Goal: Information Seeking & Learning: Find specific fact

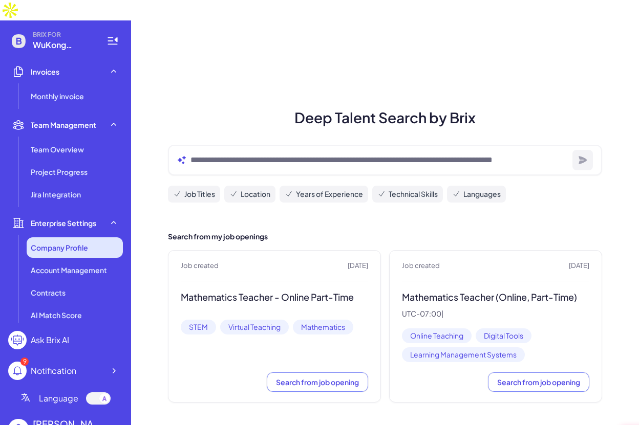
scroll to position [249, 0]
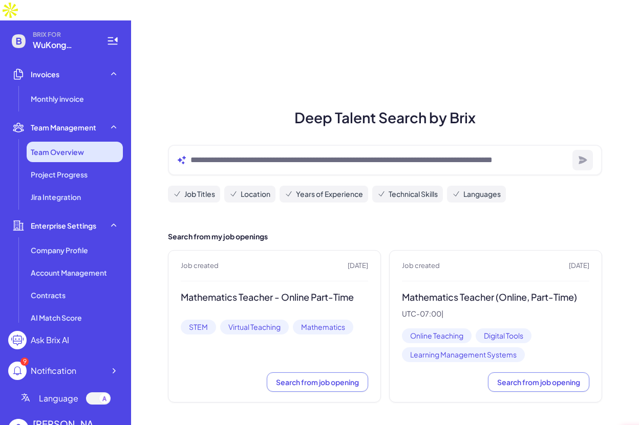
click at [81, 147] on span "Team Overview" at bounding box center [57, 152] width 53 height 10
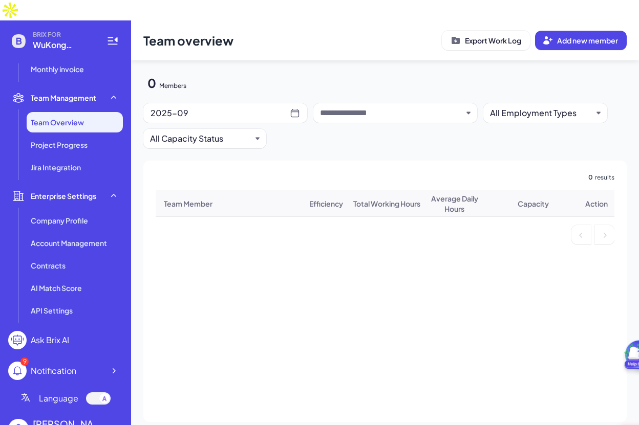
scroll to position [280, 0]
click at [115, 424] on icon at bounding box center [114, 429] width 10 height 10
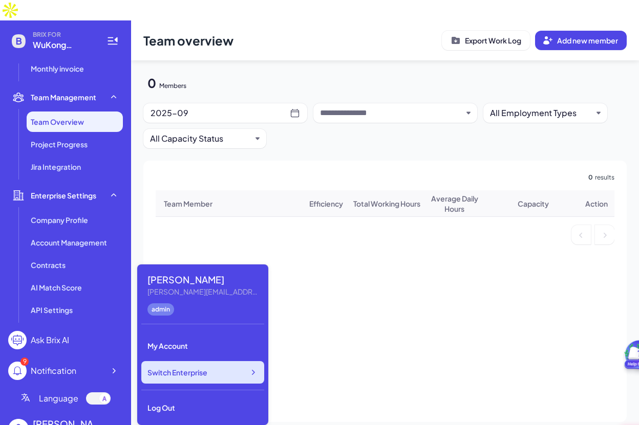
click at [209, 372] on div "Switch Enterprise" at bounding box center [202, 372] width 123 height 23
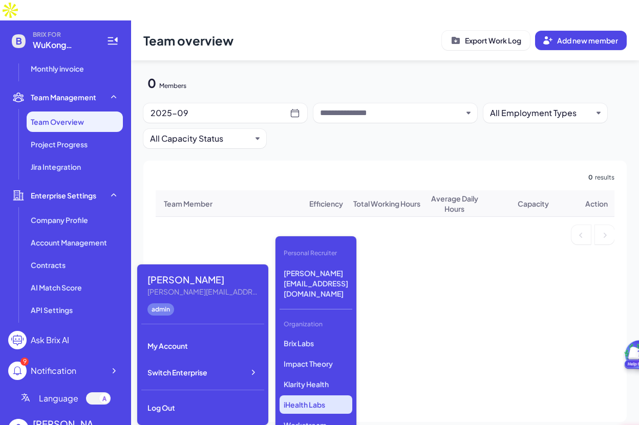
scroll to position [9, 0]
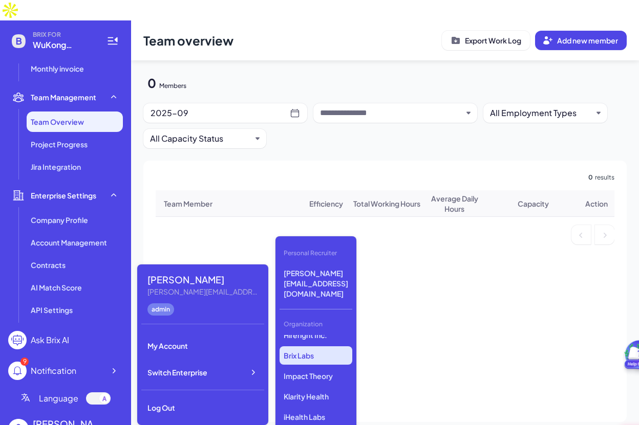
click at [320, 347] on p "Brix Labs" at bounding box center [316, 356] width 73 height 18
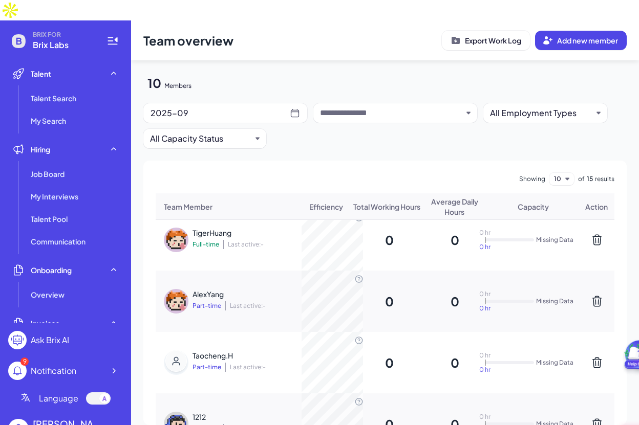
scroll to position [351, 0]
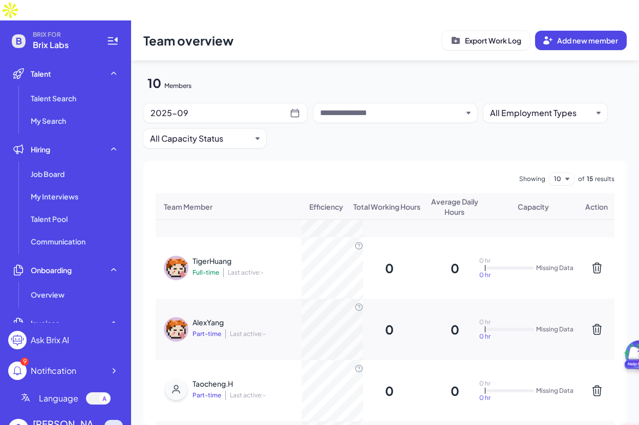
click at [107, 420] on div at bounding box center [113, 429] width 18 height 18
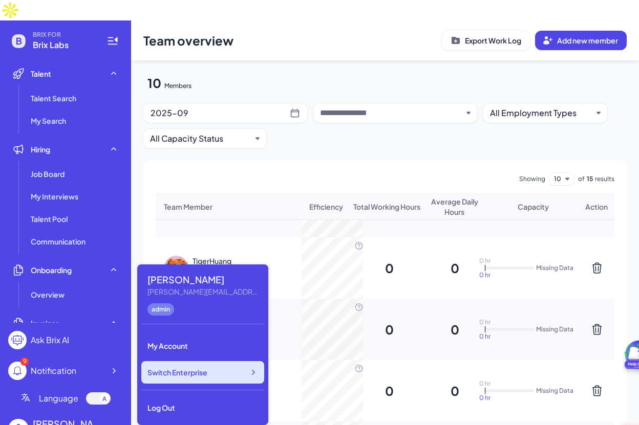
click at [187, 370] on span "Switch Enterprise" at bounding box center [177, 373] width 60 height 10
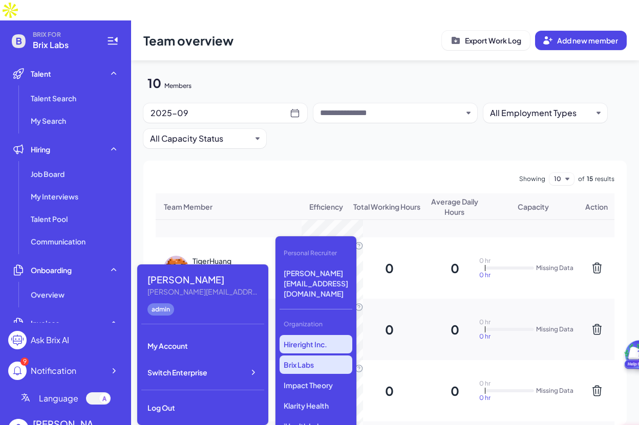
click at [324, 335] on p "Hireright Inc." at bounding box center [316, 344] width 73 height 18
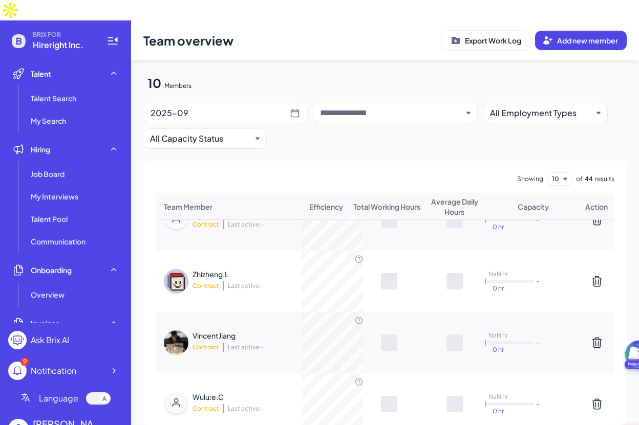
scroll to position [211, 0]
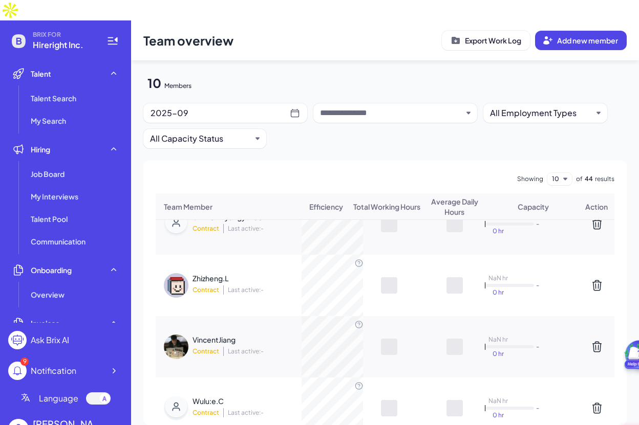
click at [227, 335] on div "VincentJiang Contract Last active: -" at bounding box center [259, 347] width 133 height 25
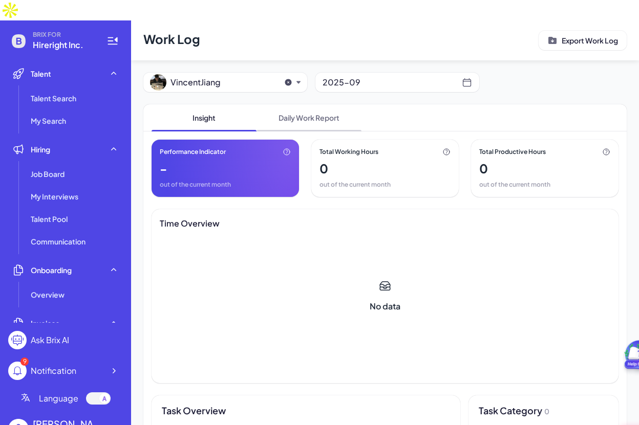
click at [310, 104] on span "Daily Work Report" at bounding box center [309, 117] width 105 height 27
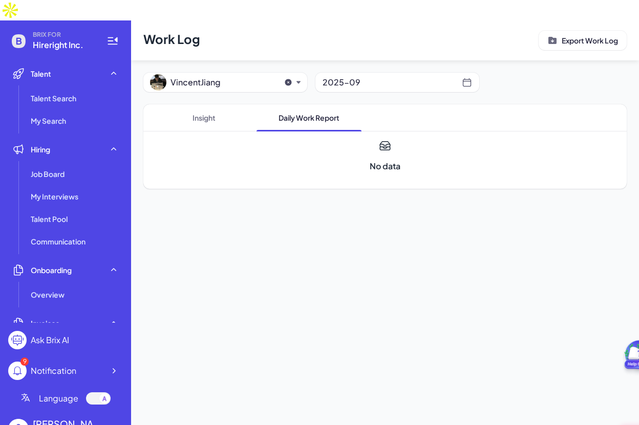
click at [352, 75] on div "2025-09" at bounding box center [392, 82] width 139 height 14
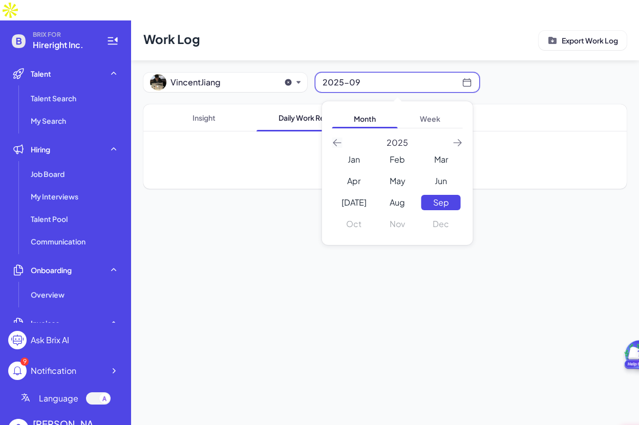
click at [336, 138] on icon "button" at bounding box center [337, 143] width 10 height 10
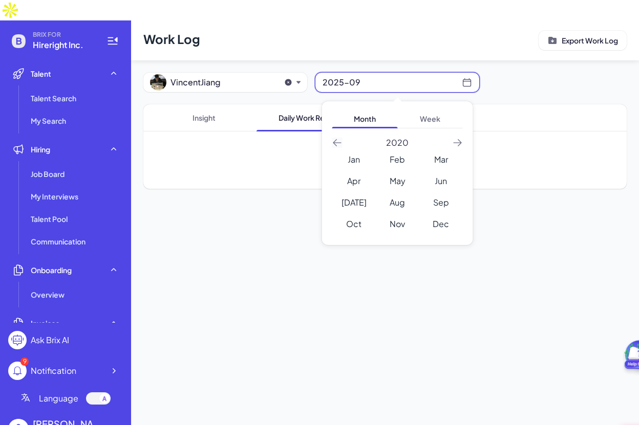
click at [336, 138] on icon "button" at bounding box center [337, 143] width 10 height 10
click at [455, 138] on icon "button" at bounding box center [458, 143] width 10 height 10
click at [448, 195] on div "Sep" at bounding box center [440, 202] width 39 height 15
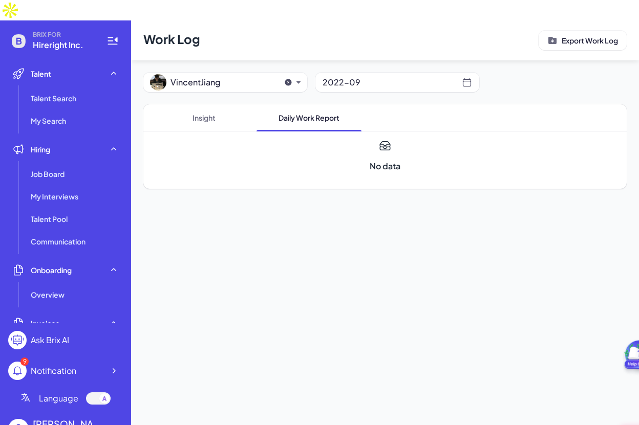
click at [412, 73] on div "2022-09" at bounding box center [397, 82] width 164 height 19
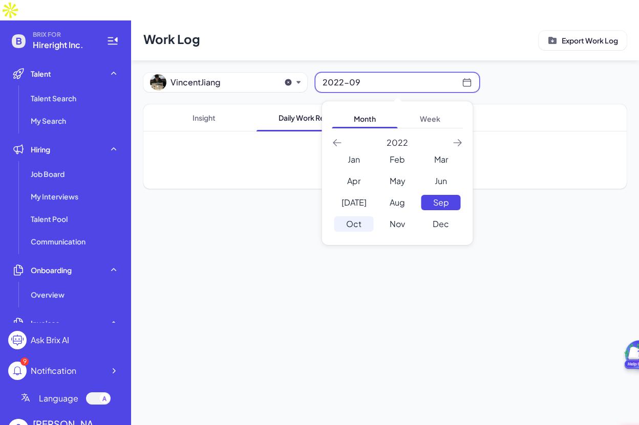
click at [358, 217] on div "Oct" at bounding box center [353, 224] width 39 height 15
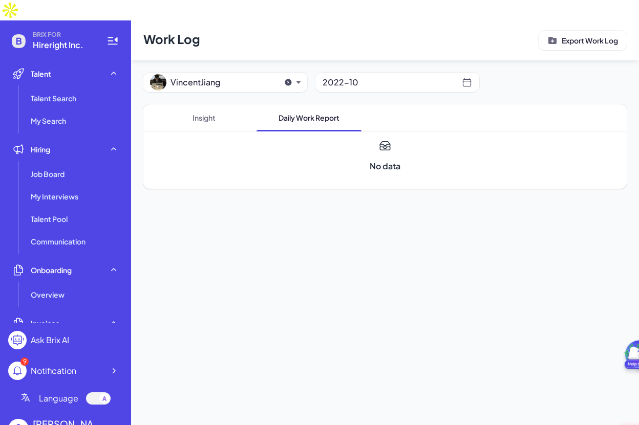
click at [439, 75] on div "2022-10" at bounding box center [392, 82] width 139 height 14
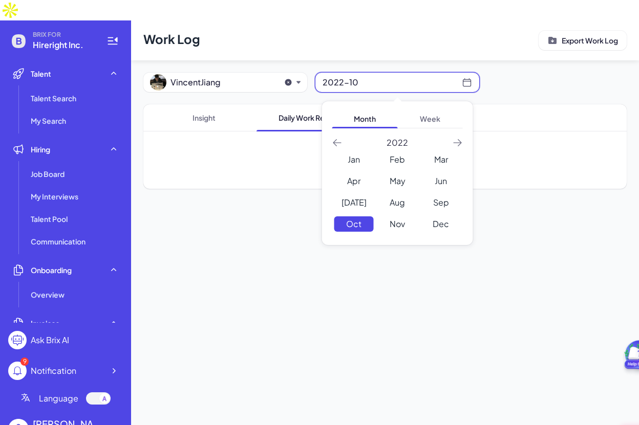
click at [458, 114] on div "Month Week 2022" at bounding box center [397, 130] width 131 height 37
click at [458, 138] on icon "button" at bounding box center [458, 143] width 10 height 10
click at [399, 174] on div "May" at bounding box center [397, 181] width 39 height 15
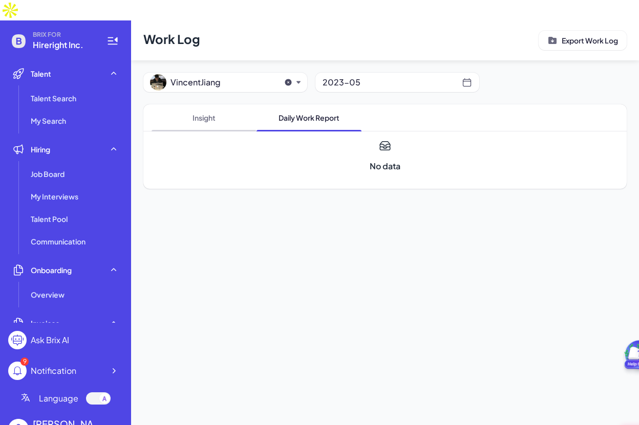
click at [209, 105] on span "Insight" at bounding box center [204, 117] width 105 height 27
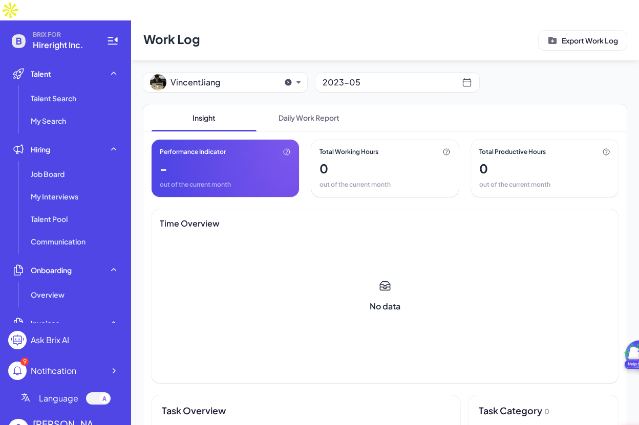
click at [286, 79] on icon at bounding box center [288, 82] width 7 height 7
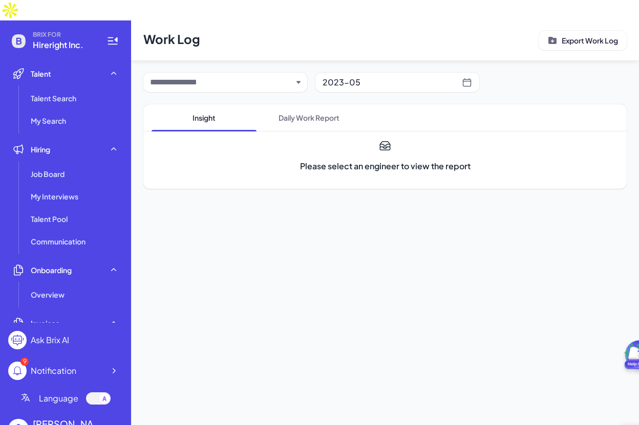
click at [301, 73] on div at bounding box center [225, 82] width 164 height 19
click at [298, 81] on icon "button" at bounding box center [298, 82] width 4 height 3
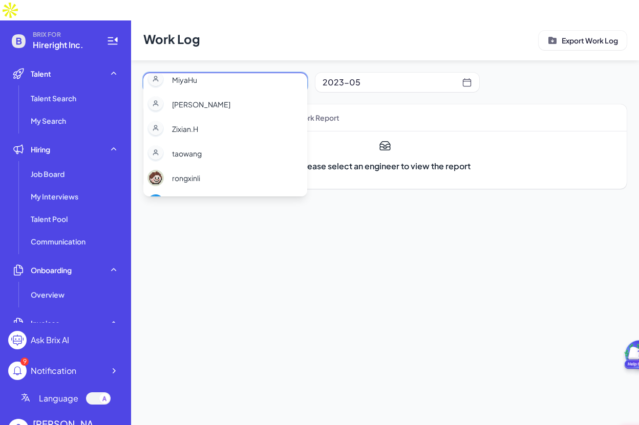
scroll to position [163, 0]
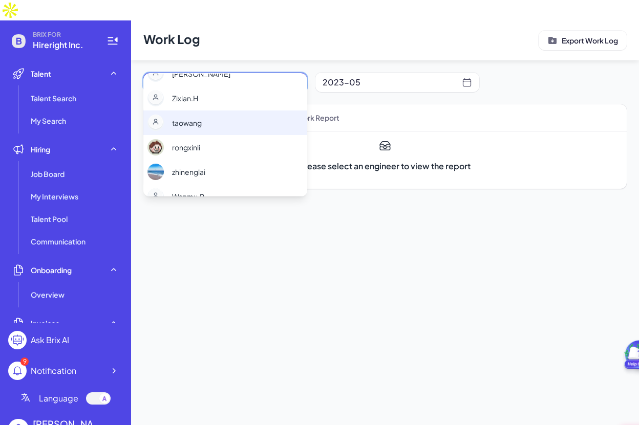
click at [213, 131] on div "taowang" at bounding box center [225, 123] width 164 height 25
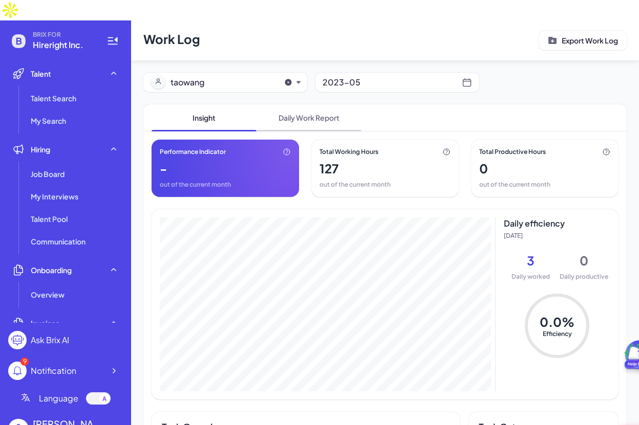
click at [307, 104] on span "Daily Work Report" at bounding box center [309, 117] width 105 height 27
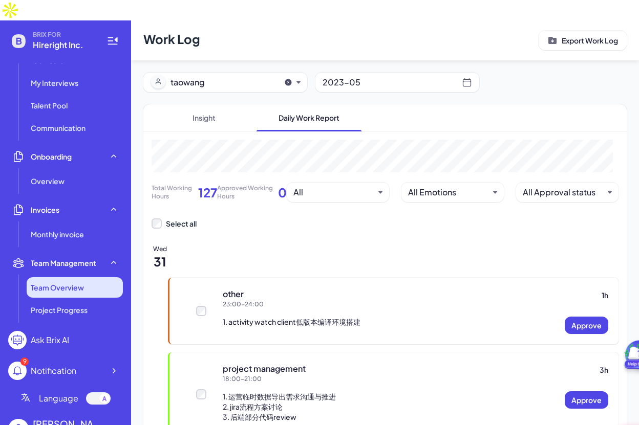
click at [78, 283] on span "Team Overview" at bounding box center [57, 288] width 53 height 10
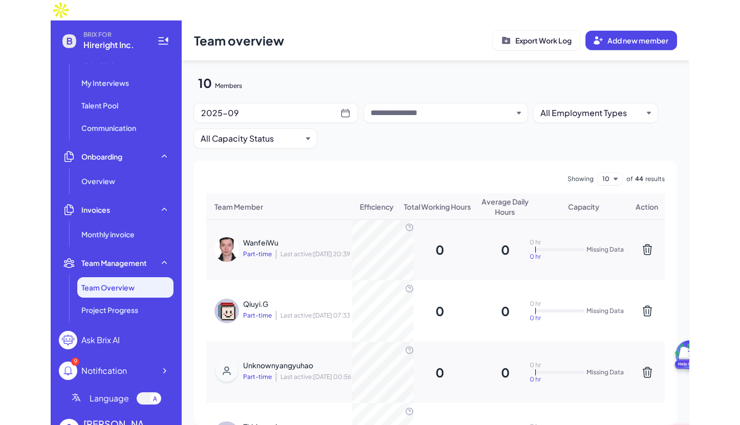
scroll to position [89, 0]
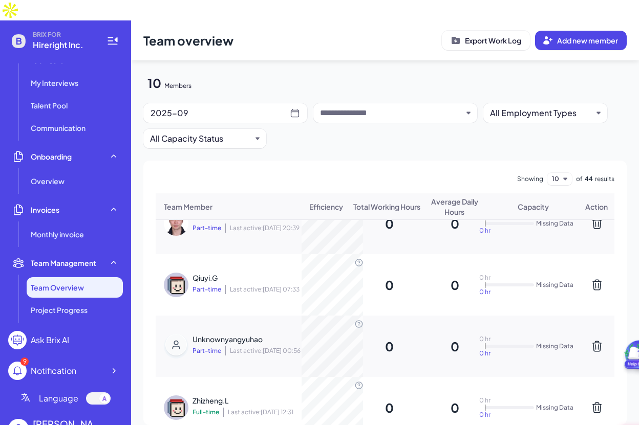
click at [636, 215] on div "Team overview Export Work Log Add new member 10 Members 2025-09 All Employment …" at bounding box center [385, 228] width 508 height 417
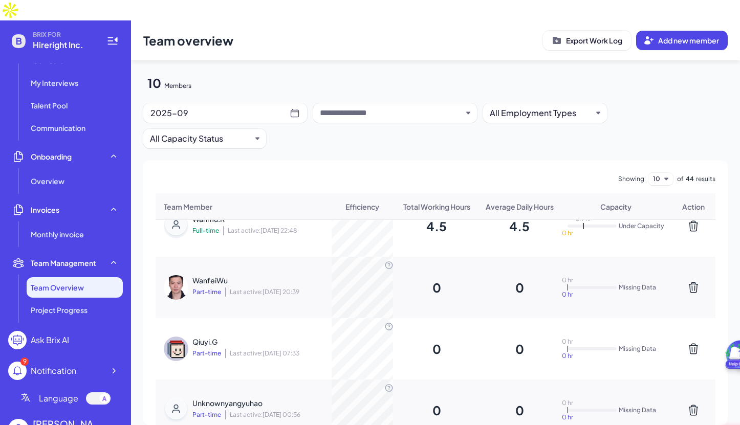
scroll to position [0, 0]
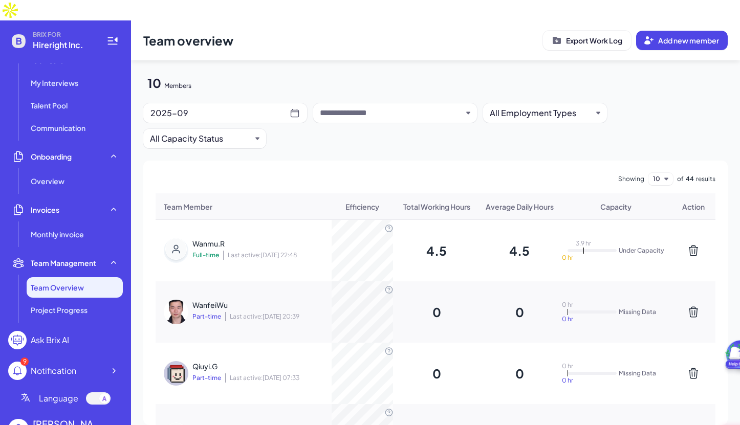
click at [213, 106] on div "2025-09" at bounding box center [220, 113] width 139 height 14
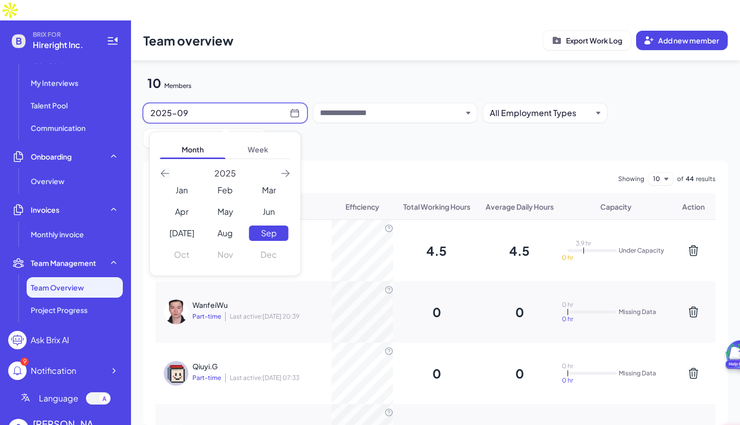
click at [164, 168] on icon "button" at bounding box center [165, 173] width 10 height 10
click at [288, 168] on icon "button" at bounding box center [286, 173] width 10 height 10
click at [228, 204] on div "May" at bounding box center [225, 211] width 39 height 15
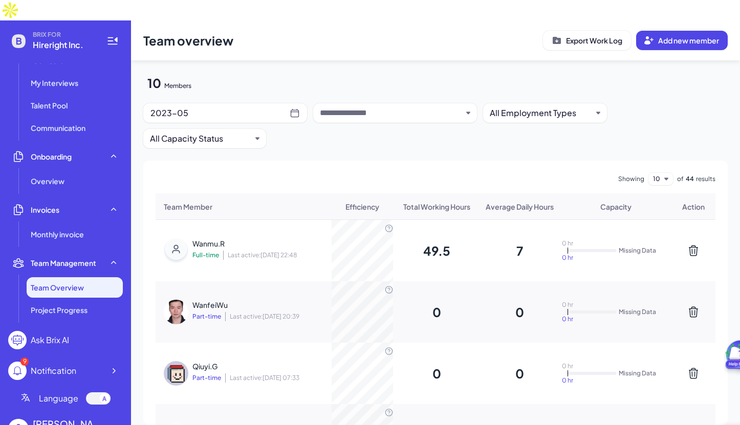
click at [214, 300] on div "WanfeiWu" at bounding box center [259, 305] width 133 height 10
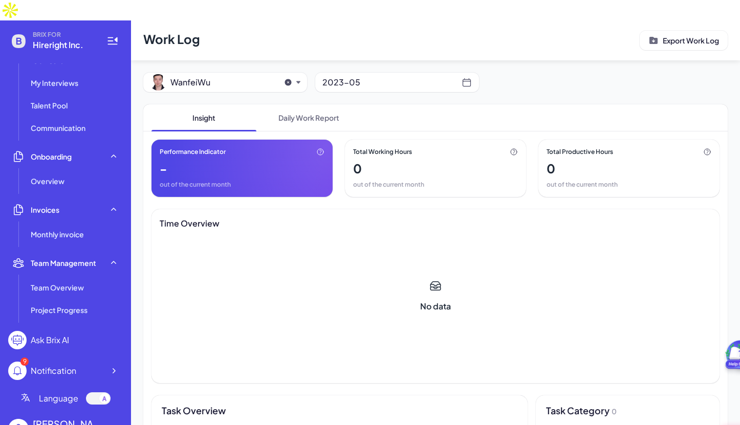
click at [222, 76] on span "WanfeiWu" at bounding box center [221, 82] width 102 height 12
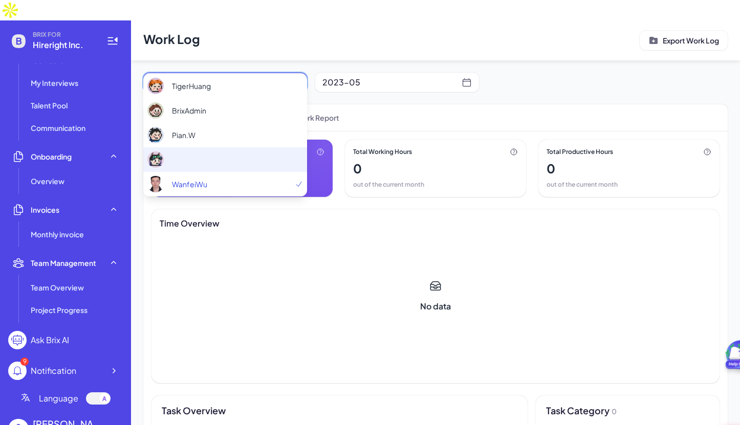
scroll to position [965, 0]
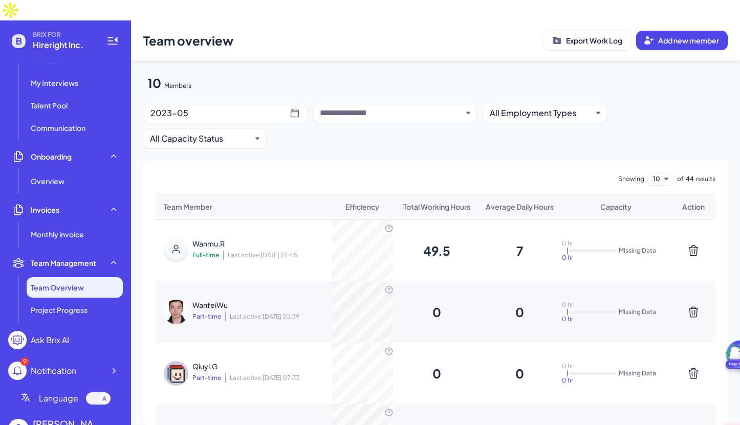
click at [221, 106] on div "2023-05" at bounding box center [220, 113] width 139 height 14
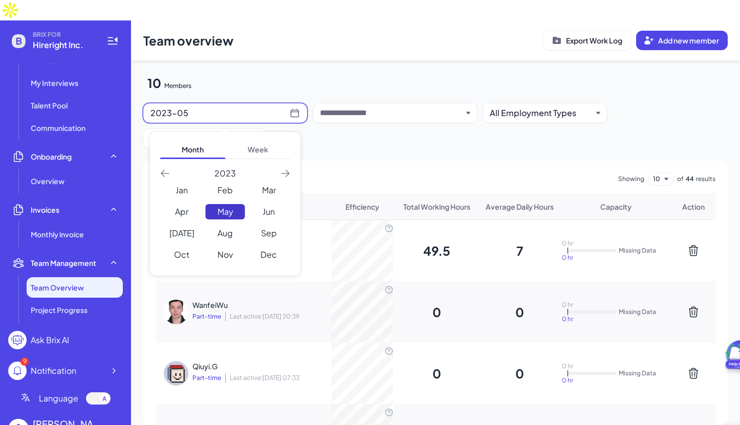
click at [232, 204] on div "May" at bounding box center [225, 211] width 39 height 15
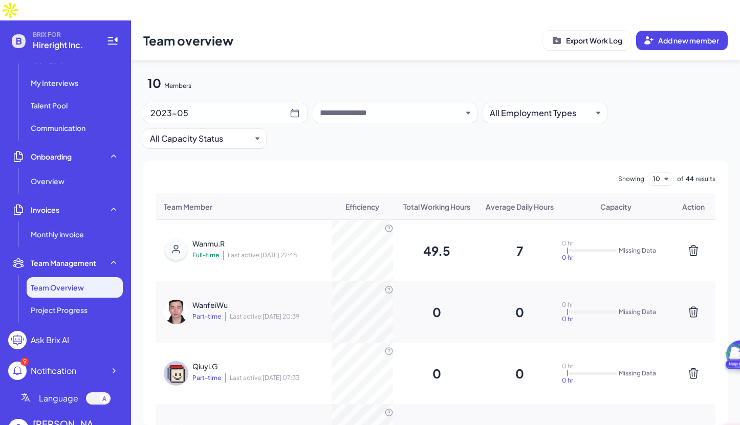
click at [252, 106] on div "2023-05" at bounding box center [220, 113] width 139 height 14
click at [407, 243] on div "49.5" at bounding box center [437, 251] width 83 height 16
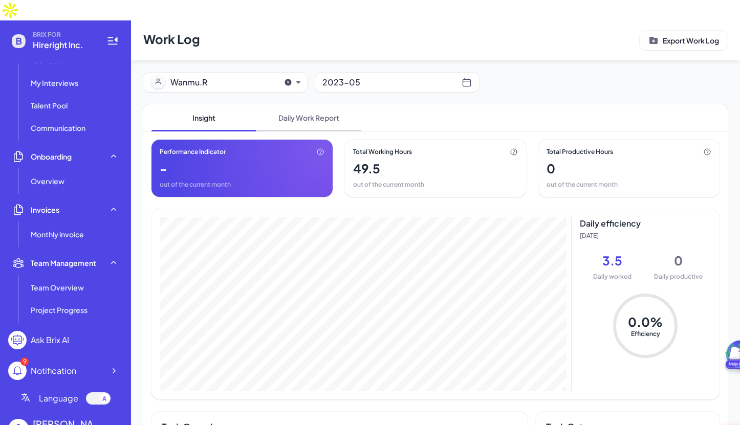
click at [299, 104] on span "Daily Work Report" at bounding box center [309, 117] width 105 height 27
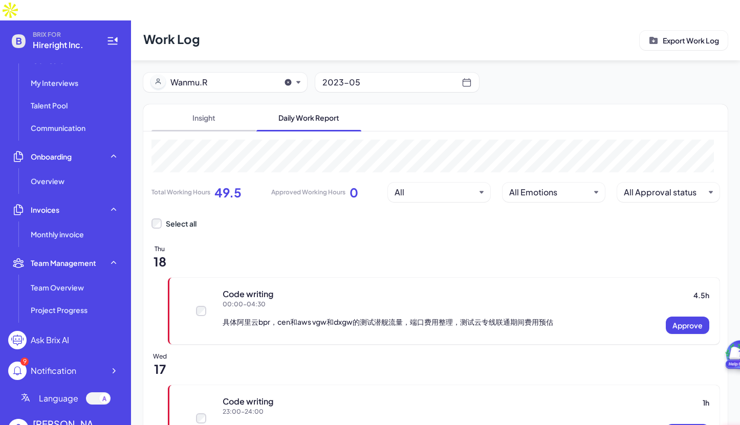
click at [203, 104] on span "Insight" at bounding box center [204, 117] width 105 height 27
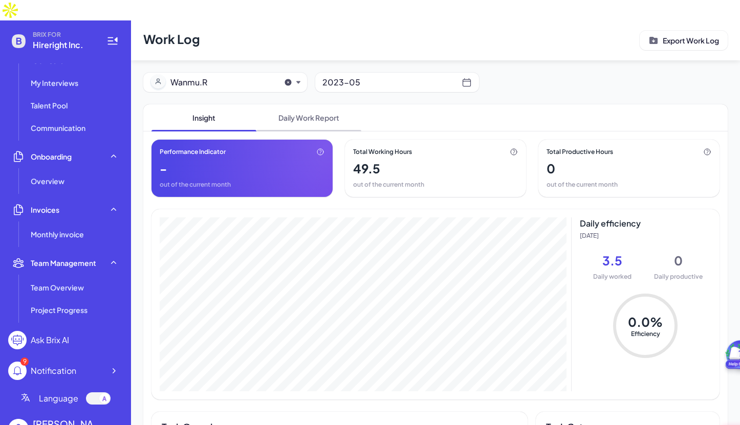
click at [312, 104] on span "Daily Work Report" at bounding box center [309, 117] width 105 height 27
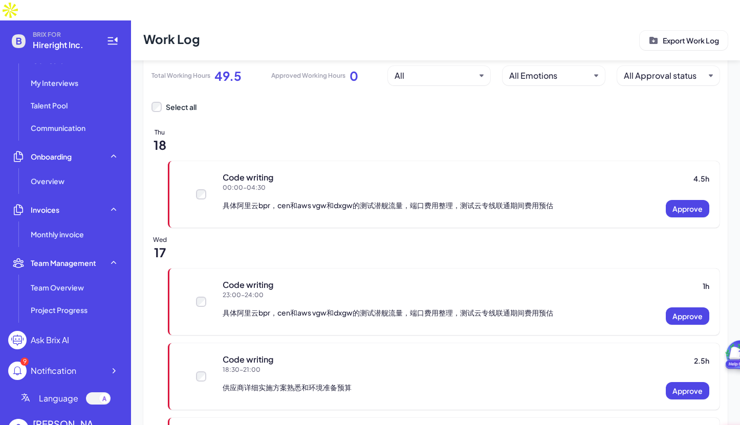
scroll to position [179, 0]
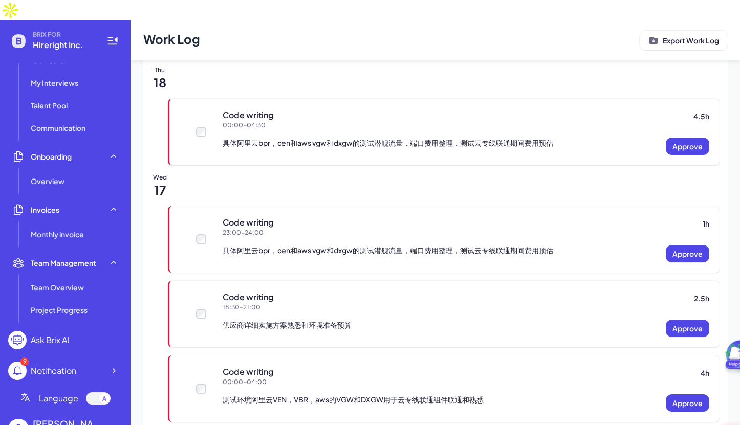
click at [267, 295] on div "Code writing 2.5 h 18:30 - 21:00 供应商详细实施方案熟悉和环境准备预算 Approve" at bounding box center [466, 314] width 487 height 46
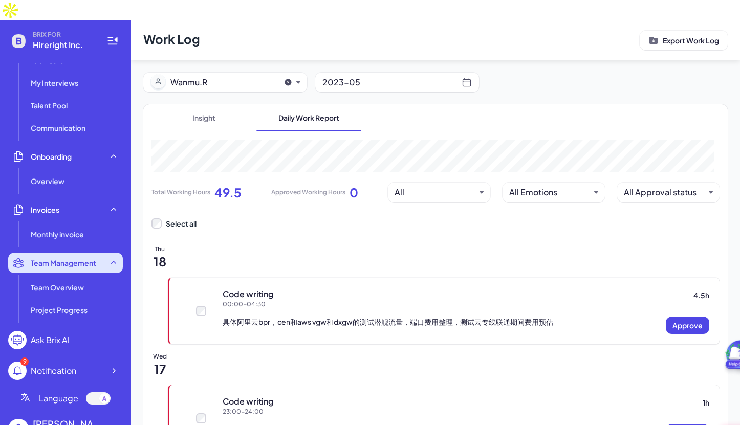
scroll to position [0, 0]
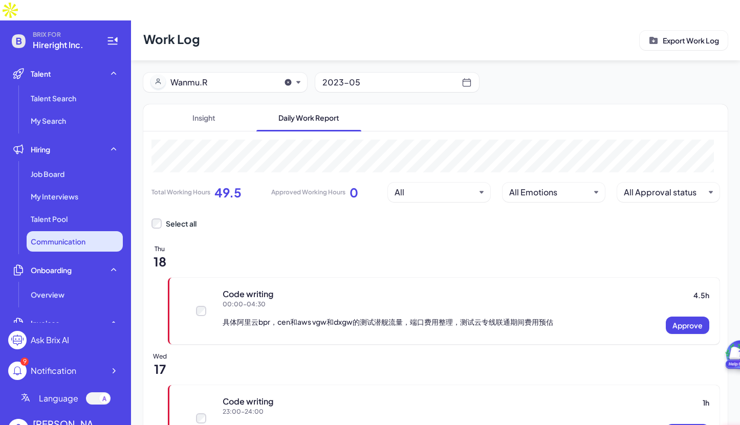
click at [68, 237] on span "Communication" at bounding box center [58, 242] width 55 height 10
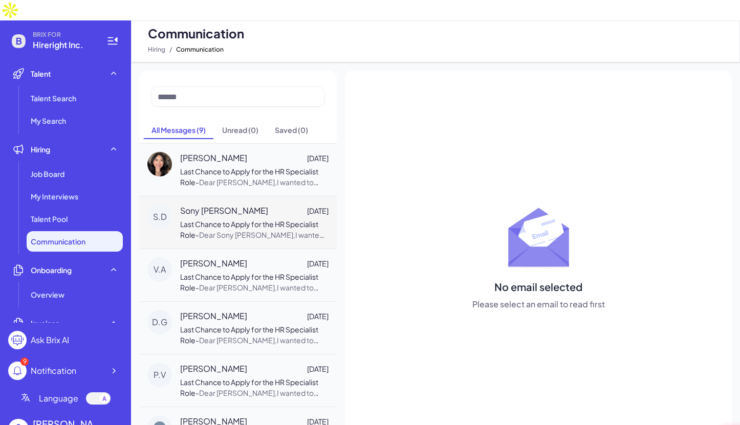
click at [218, 220] on span "Last Chance to Apply for the HR Specialist Role" at bounding box center [249, 230] width 138 height 20
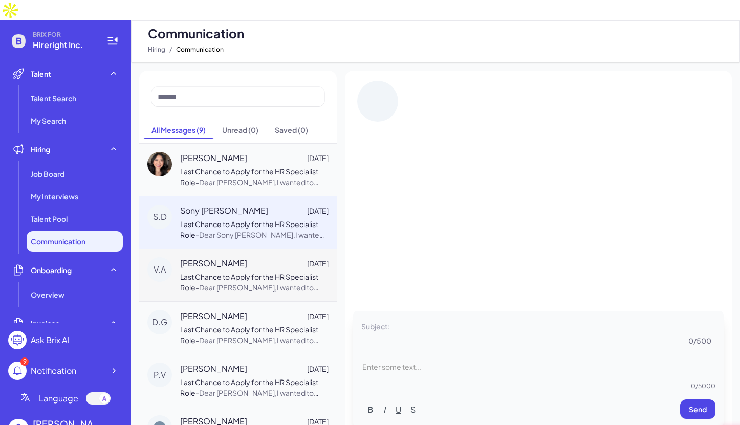
click at [221, 272] on p "Last Chance to Apply for the HR Specialist Role - Dear Vinoda A.,I wanted to re…" at bounding box center [254, 283] width 148 height 22
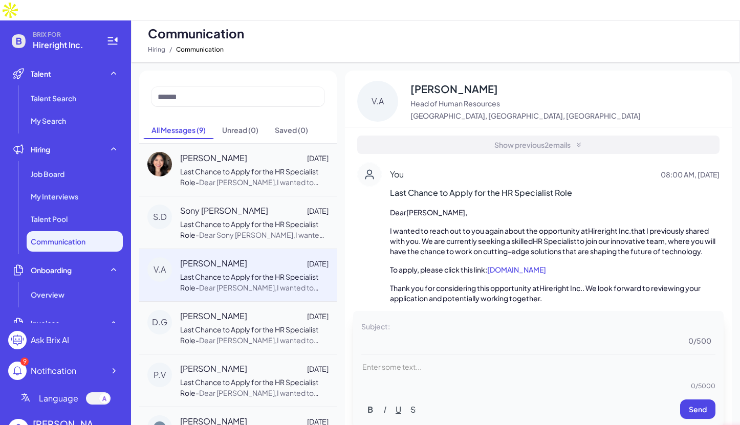
click at [576, 136] on div "Show previous 2 emails" at bounding box center [538, 145] width 362 height 18
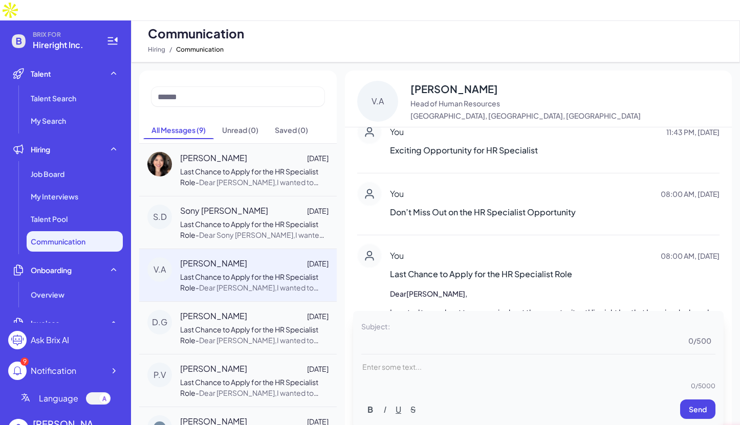
scroll to position [171, 0]
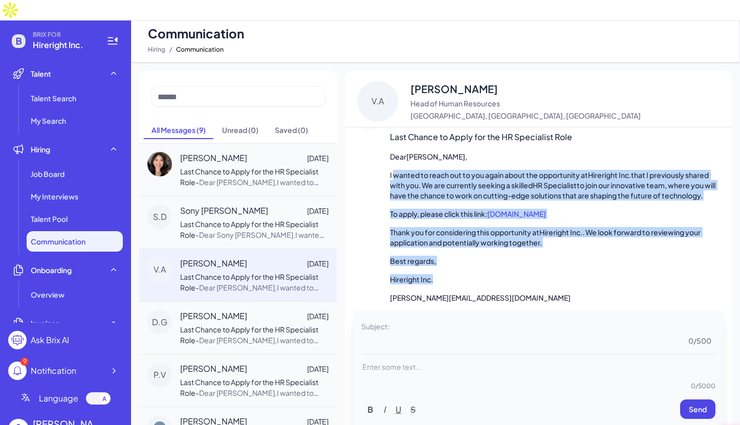
drag, startPoint x: 395, startPoint y: 140, endPoint x: 551, endPoint y: 257, distance: 195.0
click at [551, 257] on div "Dear Vinoda A. , I wanted to reach out to you again about the opportunity at Hi…" at bounding box center [555, 228] width 330 height 152
click at [551, 274] on p "Hireright Inc." at bounding box center [555, 279] width 330 height 10
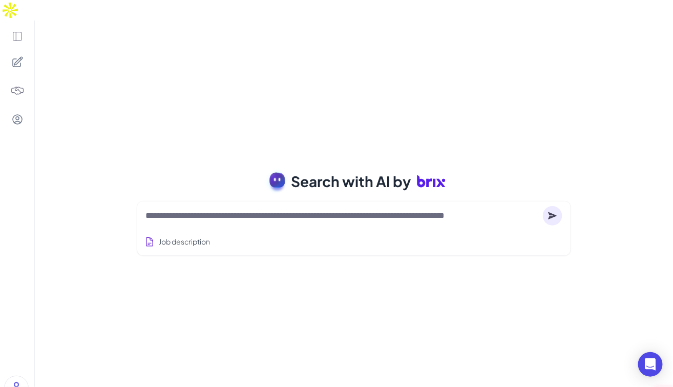
click at [176, 209] on textarea at bounding box center [341, 215] width 393 height 12
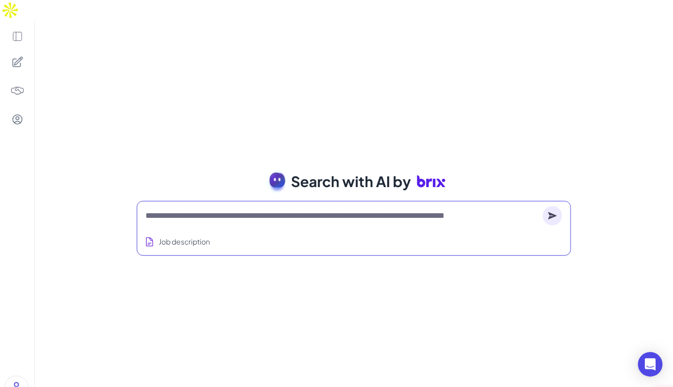
type textarea "*"
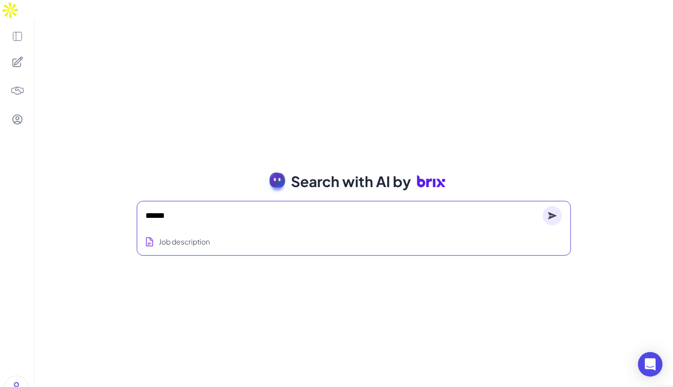
type textarea "******"
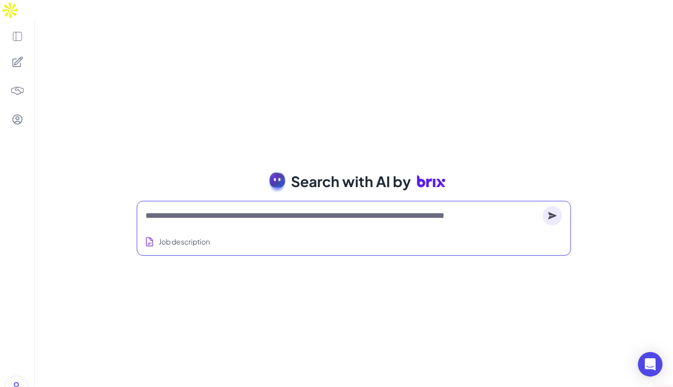
click at [245, 209] on textarea at bounding box center [341, 215] width 393 height 12
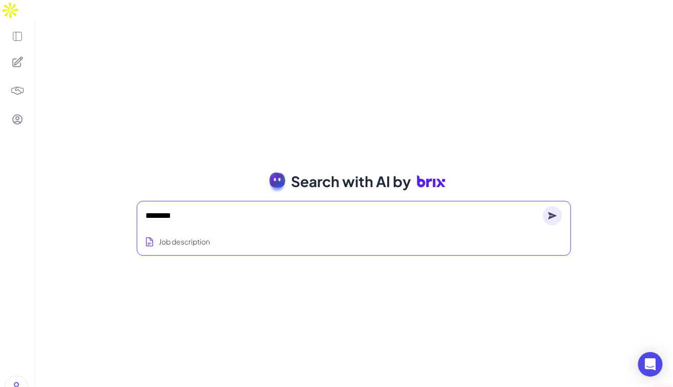
type textarea "*********"
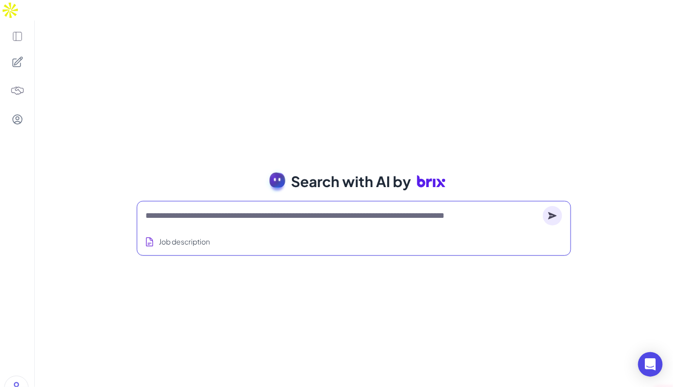
click at [203, 209] on textarea at bounding box center [341, 215] width 393 height 12
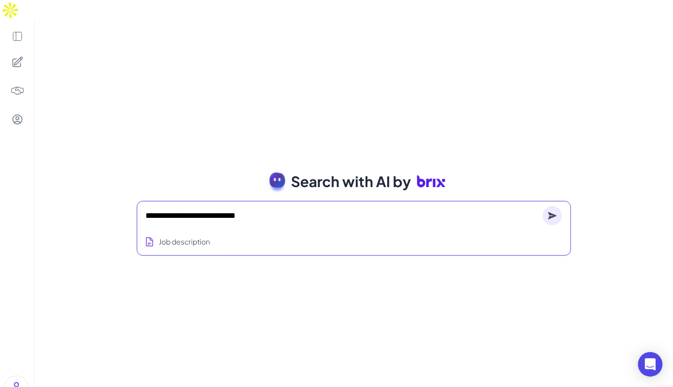
type textarea "**********"
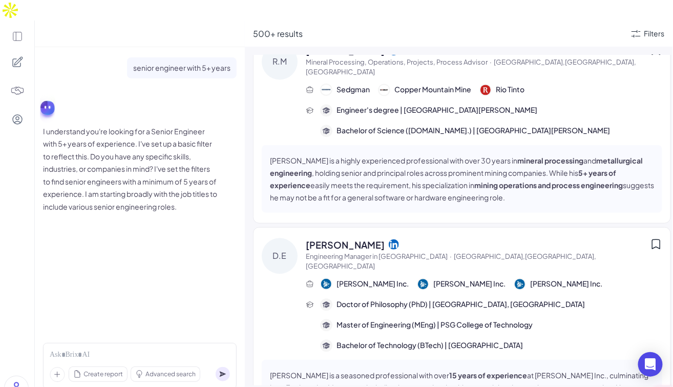
scroll to position [838, 0]
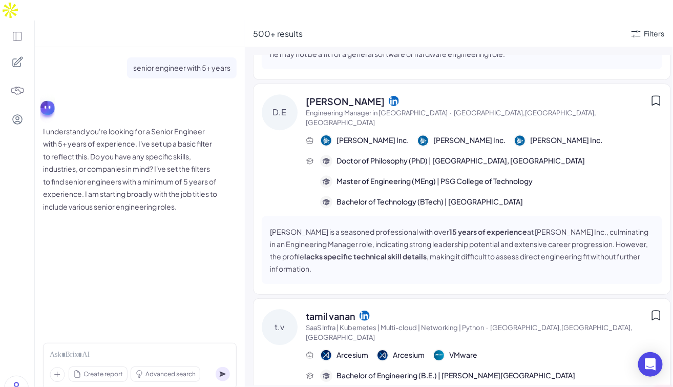
click at [68, 343] on div "Create report Advanced search" at bounding box center [140, 366] width 194 height 46
click at [90, 343] on div "Create report Advanced search" at bounding box center [140, 366] width 194 height 46
click at [76, 349] on div at bounding box center [140, 354] width 180 height 11
click at [152, 349] on div "**********" at bounding box center [140, 354] width 180 height 11
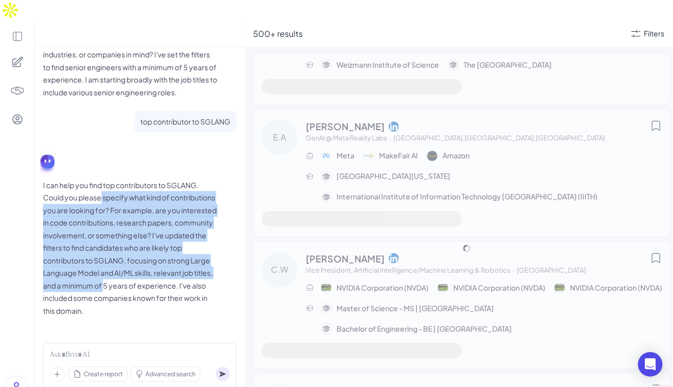
scroll to position [848, 0]
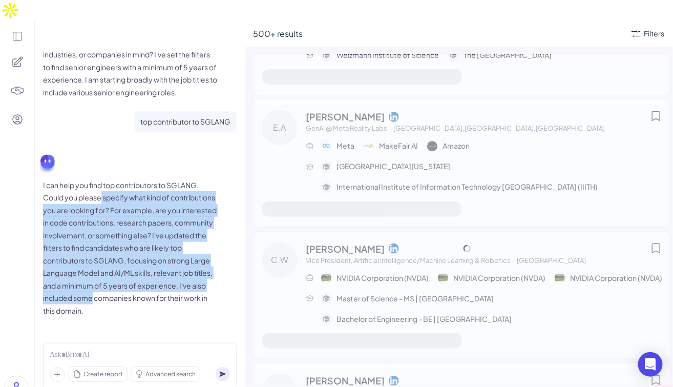
drag, startPoint x: 101, startPoint y: 180, endPoint x: 204, endPoint y: 273, distance: 139.2
click at [204, 273] on p "I can help you find top contributors to SGLANG. Could you please specify what k…" at bounding box center [130, 248] width 174 height 138
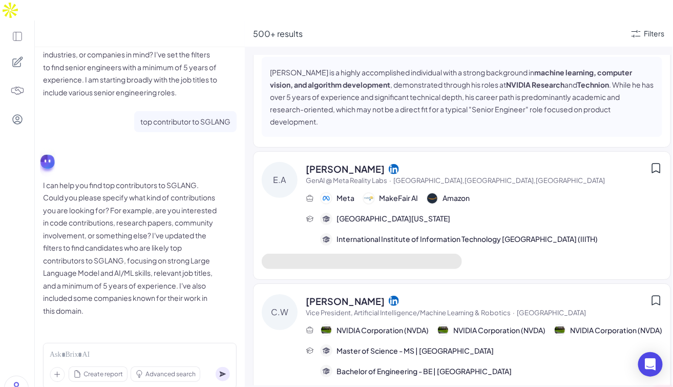
click at [187, 291] on p "I can help you find top contributors to SGLANG. Could you please specify what k…" at bounding box center [130, 248] width 174 height 138
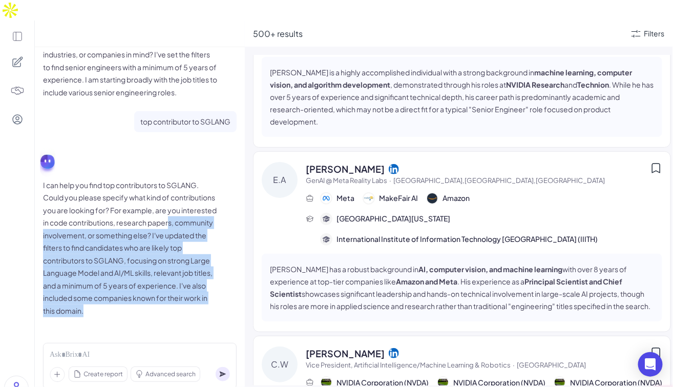
drag, startPoint x: 199, startPoint y: 292, endPoint x: 64, endPoint y: 213, distance: 156.5
click at [64, 213] on p "I can help you find top contributors to SGLANG. Could you please specify what k…" at bounding box center [130, 248] width 174 height 138
click at [140, 268] on p "I can help you find top contributors to SGLANG. Could you please specify what k…" at bounding box center [130, 248] width 174 height 138
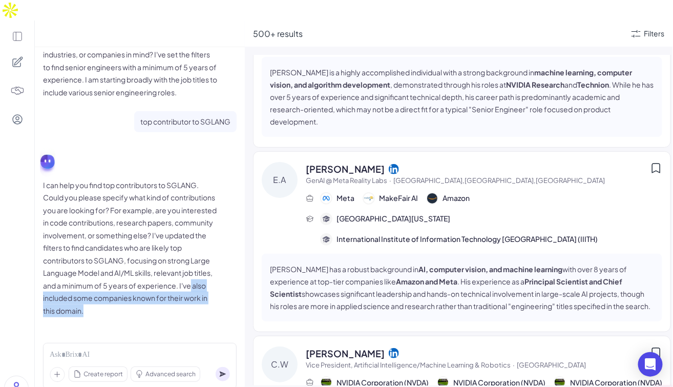
drag, startPoint x: 127, startPoint y: 279, endPoint x: 213, endPoint y: 295, distance: 88.1
click at [213, 295] on div "I can help you find top contributors to SGLANG. Could you please specify what k…" at bounding box center [140, 248] width 194 height 138
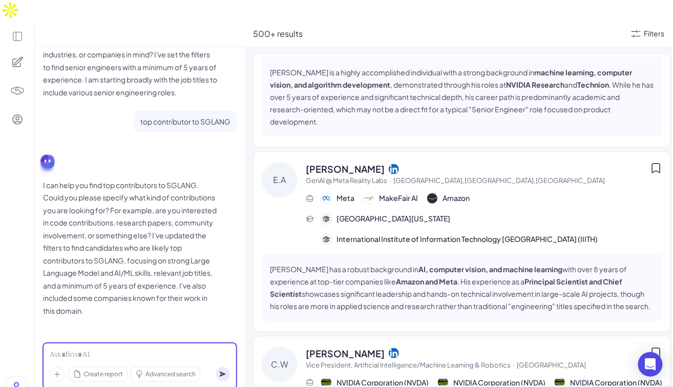
click at [118, 349] on div at bounding box center [140, 354] width 180 height 11
click at [98, 349] on div at bounding box center [140, 354] width 180 height 11
click at [78, 349] on div "**********" at bounding box center [140, 354] width 180 height 11
click at [175, 349] on div "**********" at bounding box center [140, 354] width 180 height 11
click at [224, 371] on icon at bounding box center [223, 374] width 6 height 6
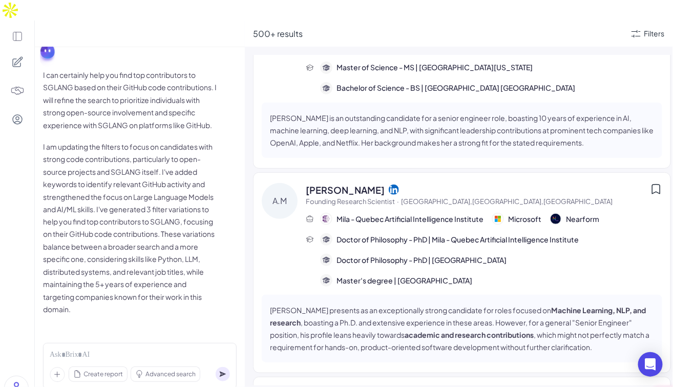
scroll to position [0, 0]
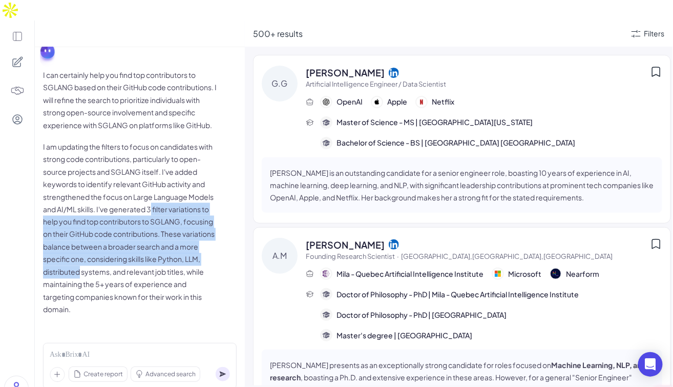
drag, startPoint x: 47, startPoint y: 201, endPoint x: 214, endPoint y: 247, distance: 173.1
click at [214, 247] on div "I can certainly help you find top contributors to SGLANG based on their GitHub …" at bounding box center [140, 192] width 194 height 247
click at [207, 250] on p "I am updating the filters to focus on candidates with strong code contributions…" at bounding box center [130, 228] width 174 height 176
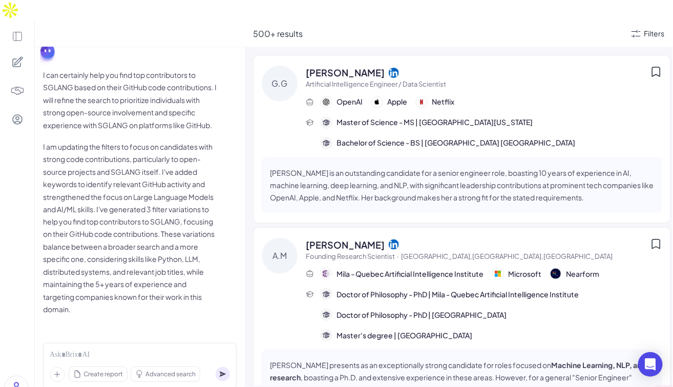
click at [329, 66] on span "Grace G" at bounding box center [345, 73] width 79 height 14
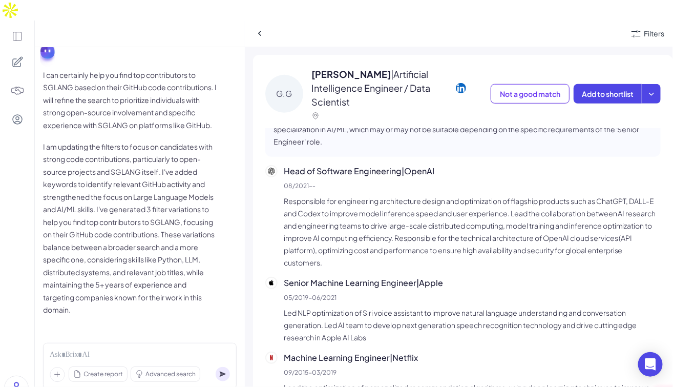
scroll to position [118, 0]
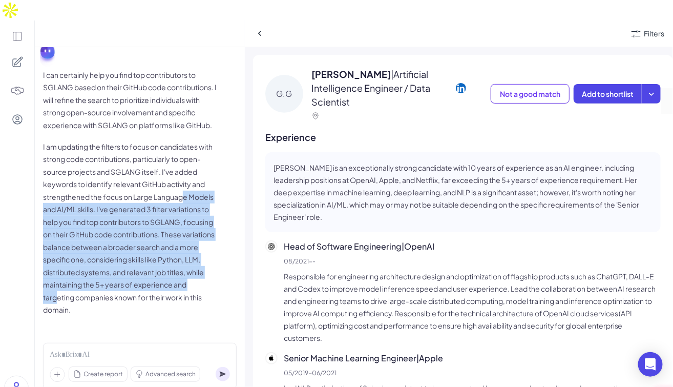
drag, startPoint x: 71, startPoint y: 190, endPoint x: 160, endPoint y: 281, distance: 126.4
click at [160, 281] on p "I am updating the filters to focus on candidates with strong code contributions…" at bounding box center [130, 228] width 174 height 176
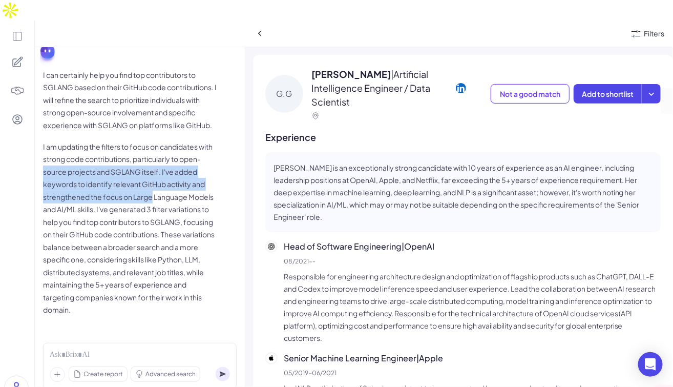
drag, startPoint x: 66, startPoint y: 146, endPoint x: 206, endPoint y: 171, distance: 142.5
click at [206, 171] on p "I am updating the filters to focus on candidates with strong code contributions…" at bounding box center [130, 228] width 174 height 176
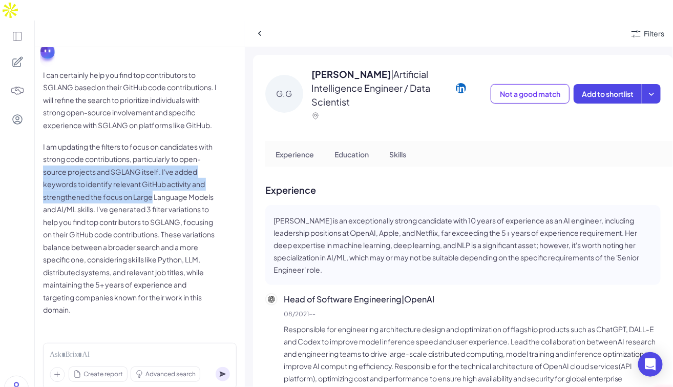
scroll to position [85, 0]
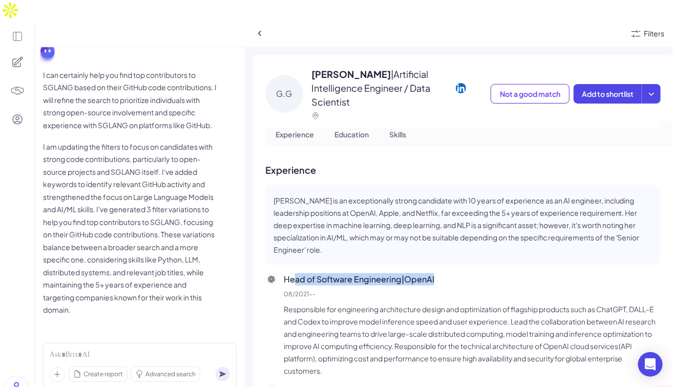
drag, startPoint x: 292, startPoint y: 245, endPoint x: 464, endPoint y: 245, distance: 172.0
click at [466, 273] on p "Head of Software Engineering | OpenAI" at bounding box center [472, 279] width 377 height 12
click at [442, 273] on div "Head of Software Engineering | OpenAI 08/2021 - - Responsible for engineering a…" at bounding box center [472, 324] width 377 height 103
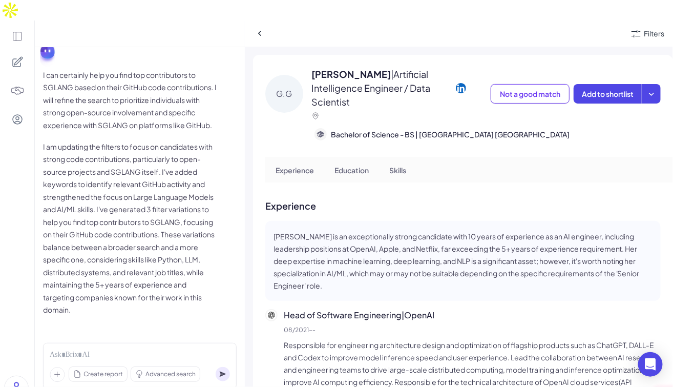
scroll to position [45, 0]
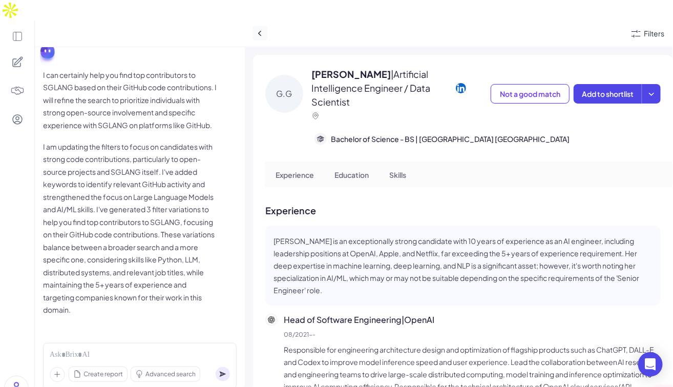
click at [261, 28] on icon at bounding box center [260, 33] width 10 height 10
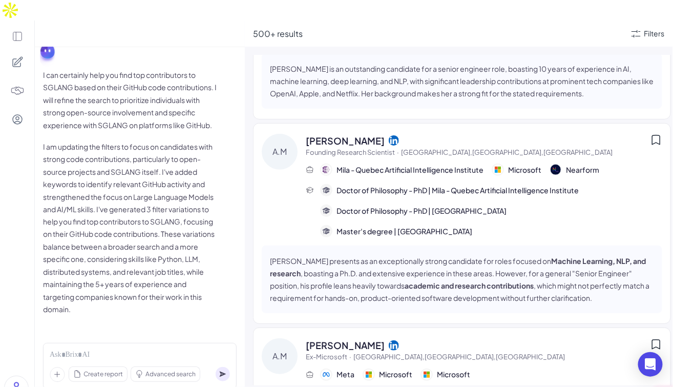
scroll to position [107, 0]
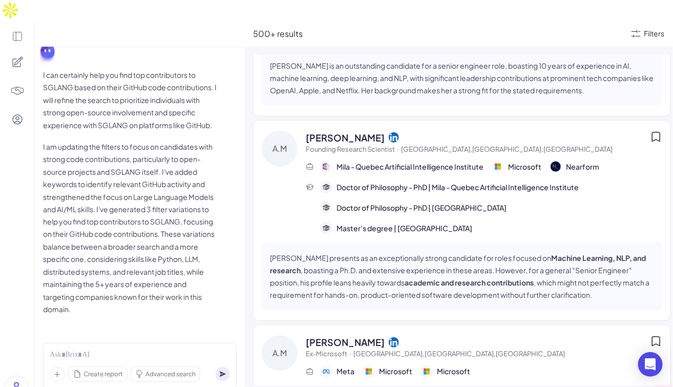
click at [350, 131] on span "Andreas Madsen" at bounding box center [345, 138] width 79 height 14
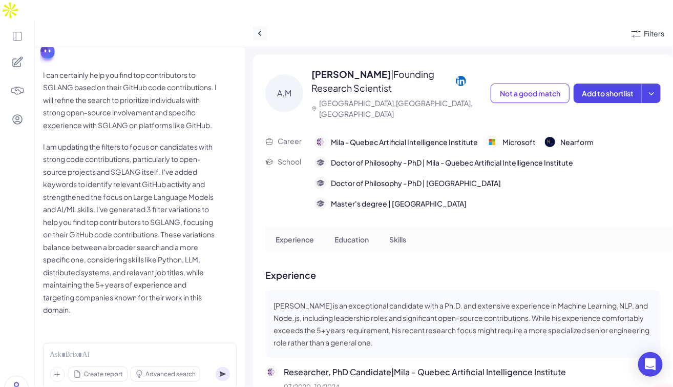
click at [264, 28] on icon at bounding box center [260, 33] width 10 height 10
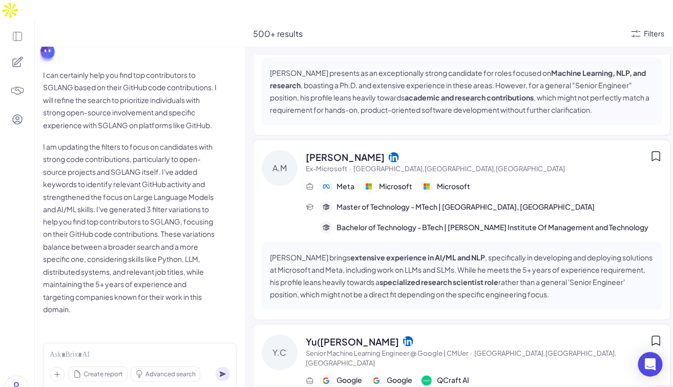
scroll to position [302, 0]
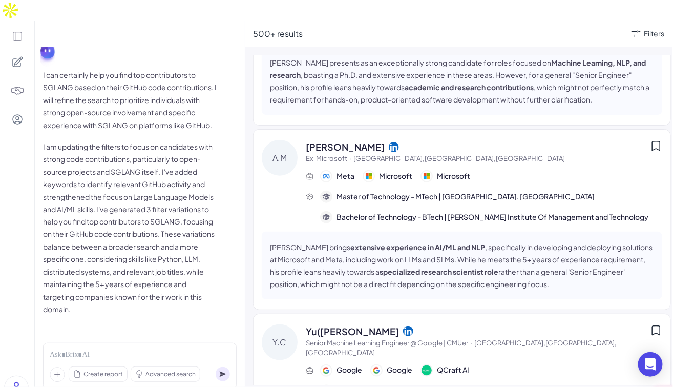
click at [353, 140] on span "Arijit Mukherjee" at bounding box center [345, 147] width 79 height 14
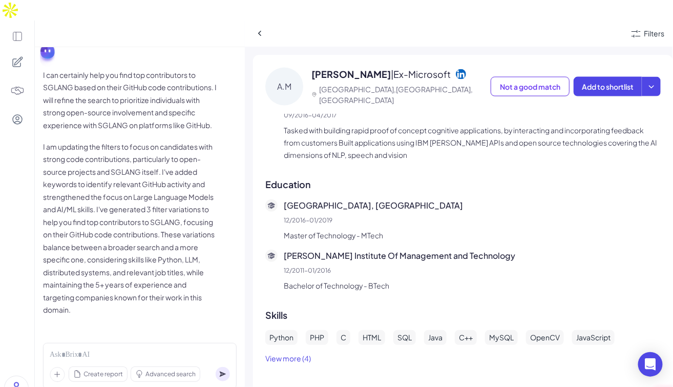
scroll to position [530, 0]
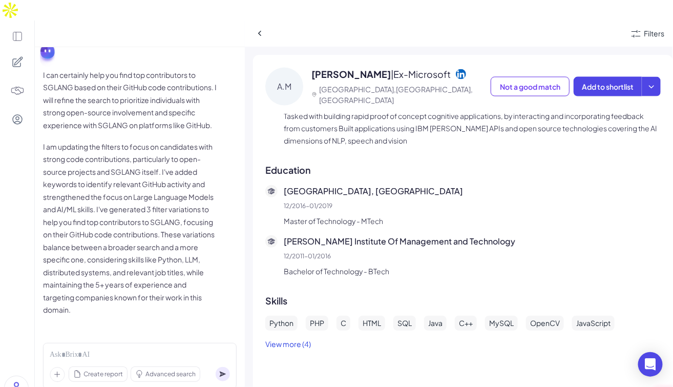
click at [298, 338] on button "View more (4)" at bounding box center [288, 343] width 46 height 11
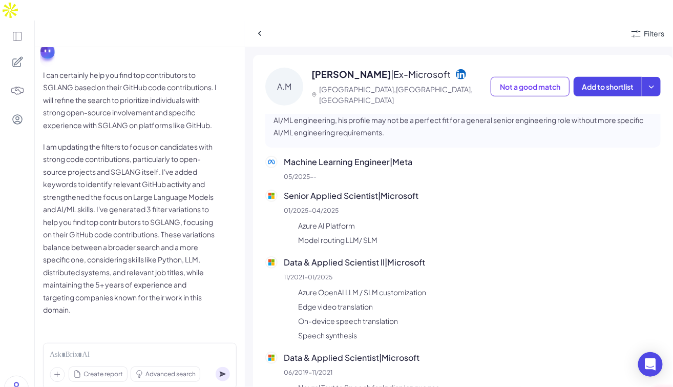
scroll to position [0, 0]
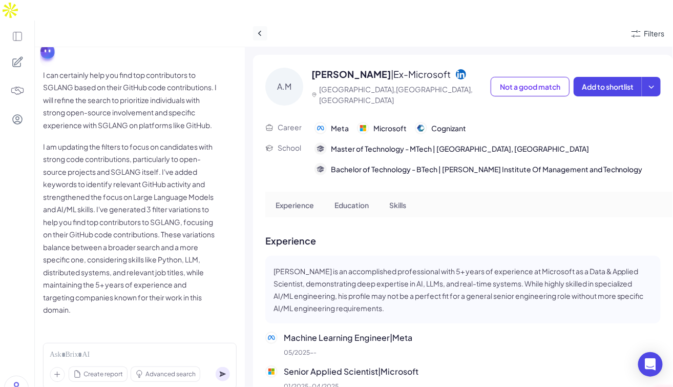
click at [260, 28] on icon at bounding box center [260, 33] width 10 height 10
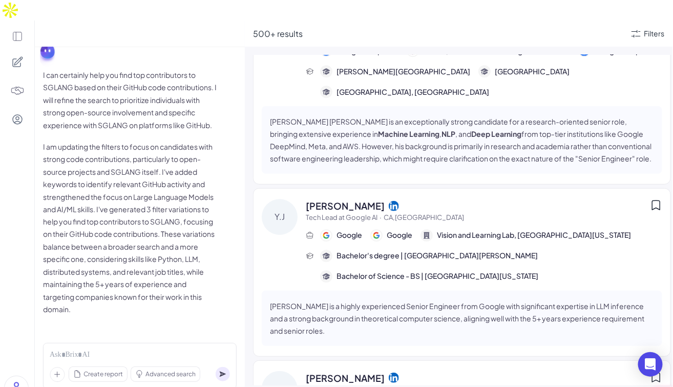
scroll to position [815, 0]
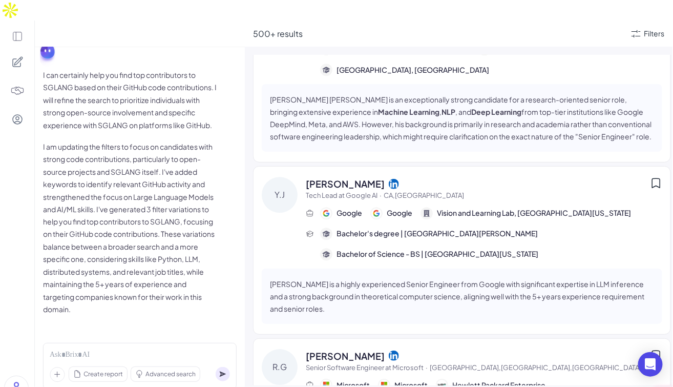
click at [340, 188] on span "Yifan Jiang" at bounding box center [345, 184] width 79 height 14
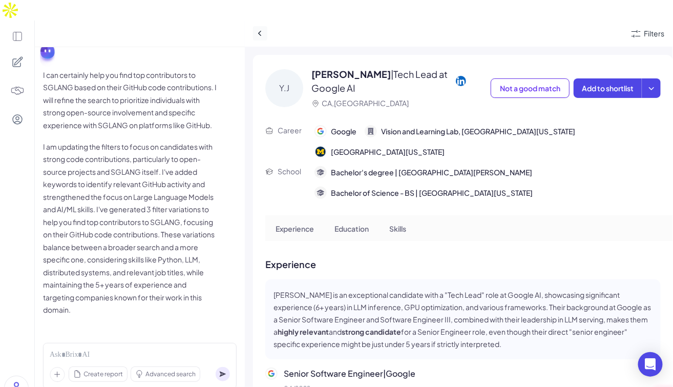
click at [258, 28] on icon at bounding box center [260, 33] width 10 height 10
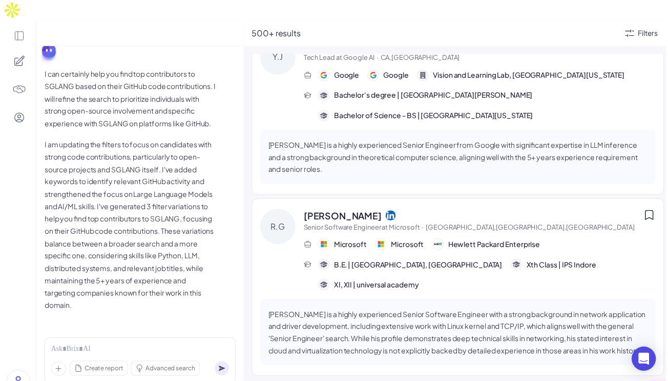
scroll to position [1056, 0]
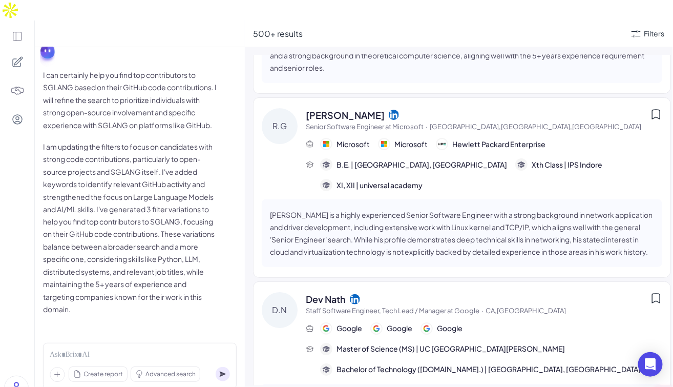
click at [650, 111] on icon at bounding box center [656, 114] width 12 height 12
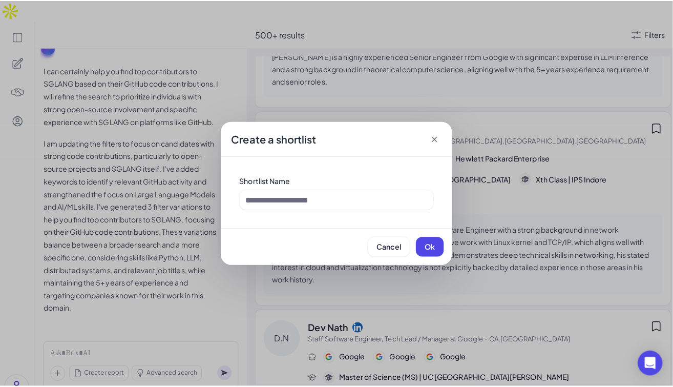
scroll to position [1068, 0]
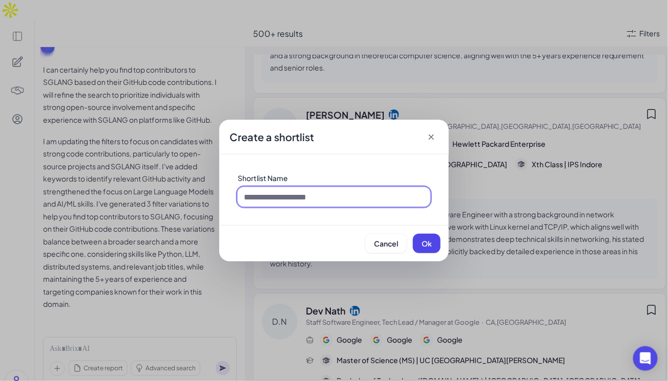
click at [265, 195] on input at bounding box center [334, 196] width 193 height 19
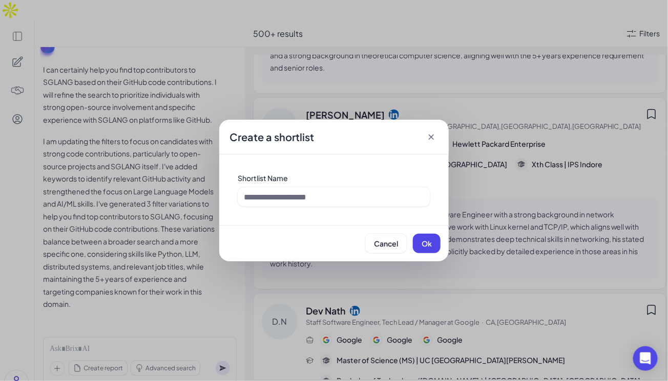
click at [429, 135] on icon at bounding box center [431, 137] width 10 height 10
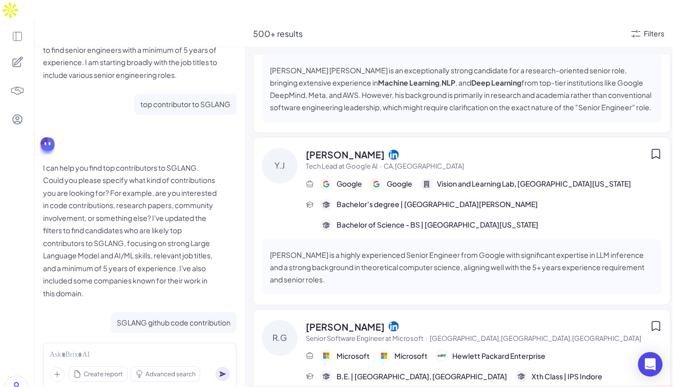
scroll to position [0, 0]
